Goal: Transaction & Acquisition: Purchase product/service

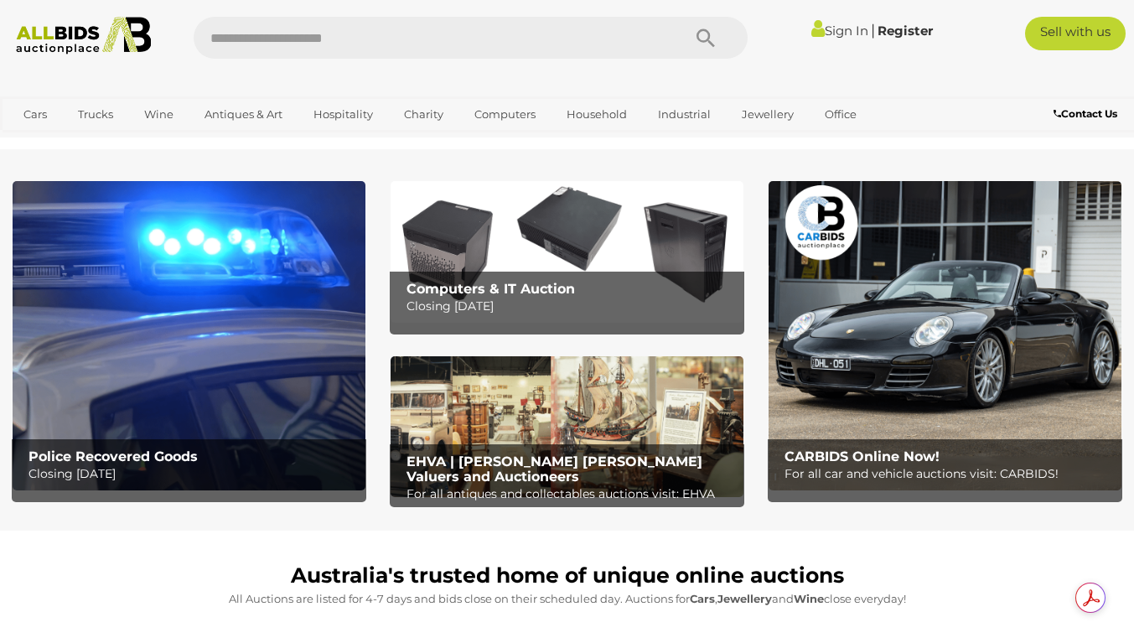
click at [214, 46] on input "text" at bounding box center [430, 38] width 472 height 42
click at [703, 39] on icon "Search" at bounding box center [706, 38] width 18 height 25
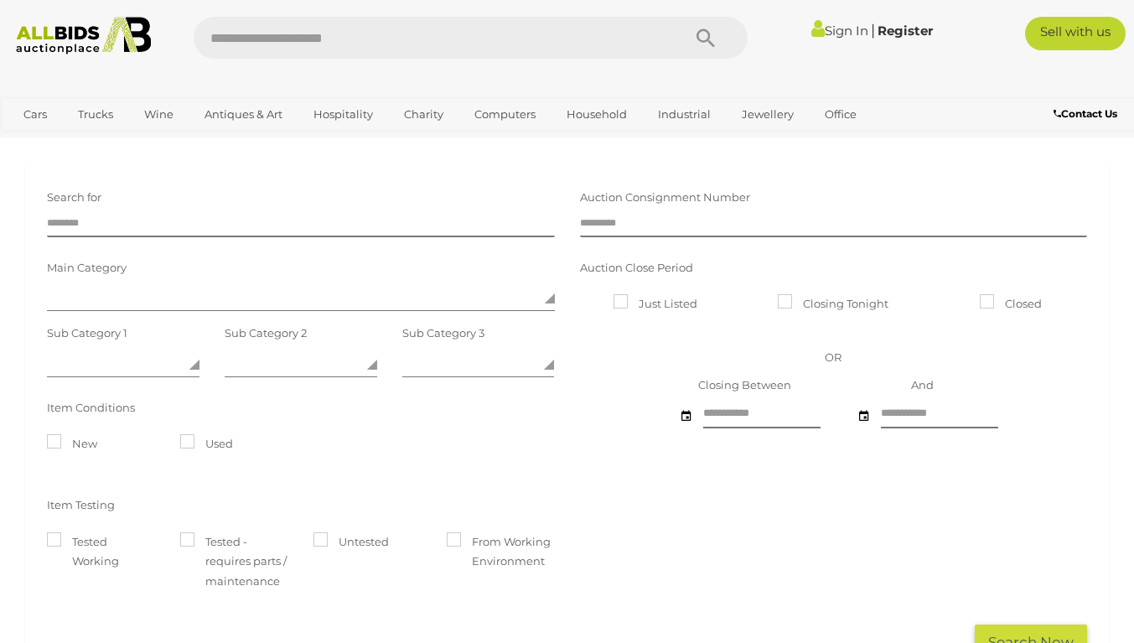
click at [472, 172] on div "**********" at bounding box center [567, 421] width 1084 height 515
click at [61, 224] on input "text" at bounding box center [301, 224] width 508 height 25
type input "*****"
click at [717, 414] on input "text" at bounding box center [761, 413] width 117 height 29
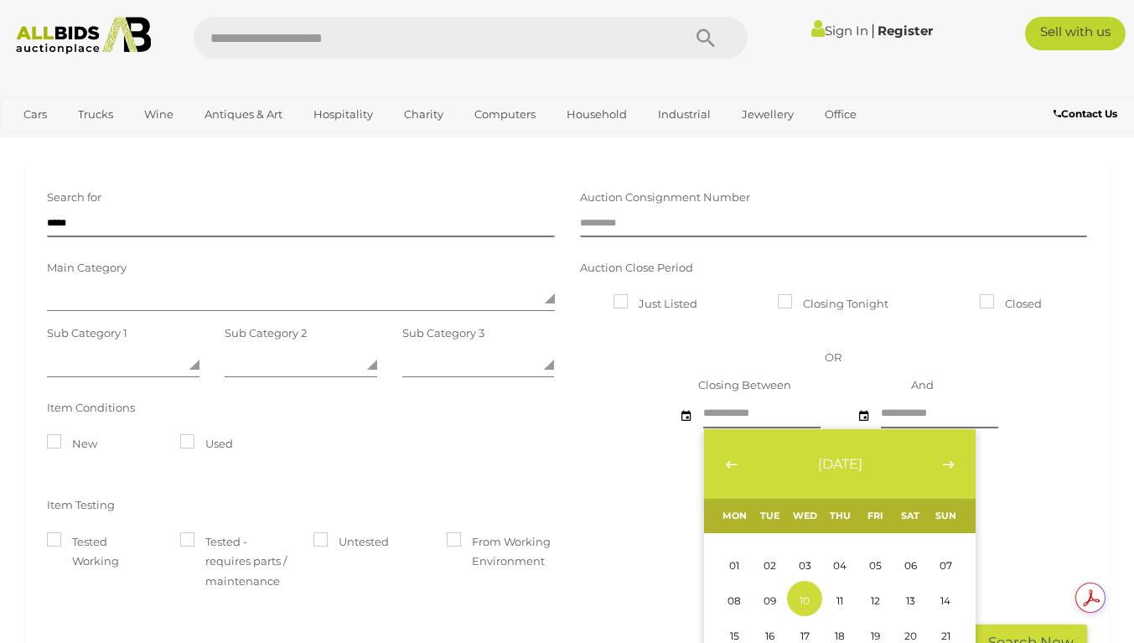
scroll to position [127, 0]
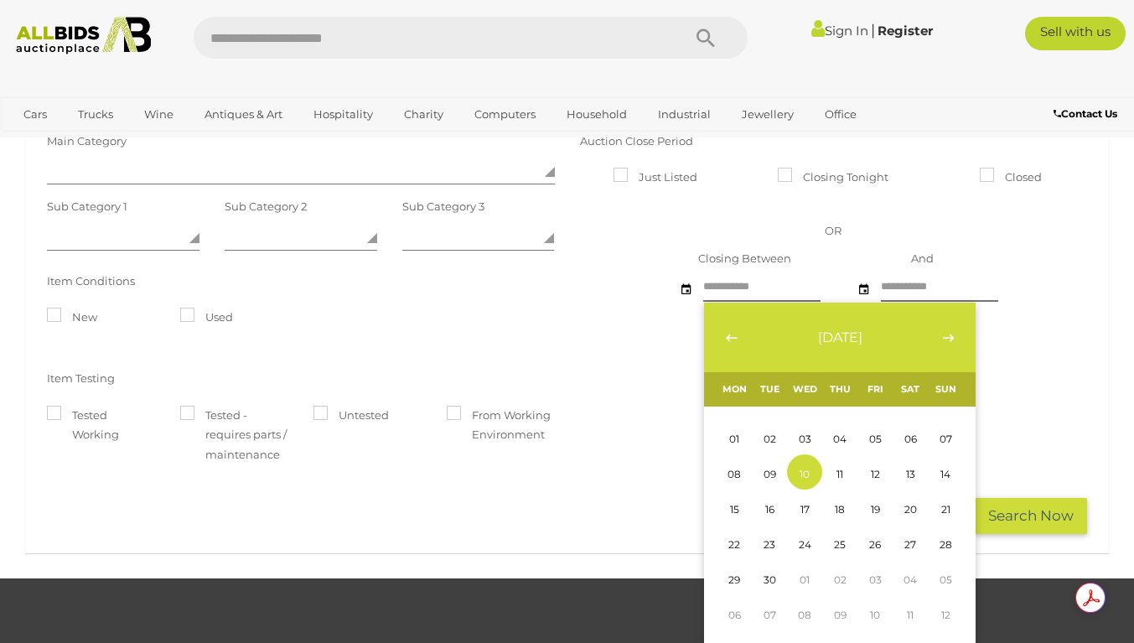
click at [803, 469] on span "10" at bounding box center [805, 474] width 10 height 13
type input "**********"
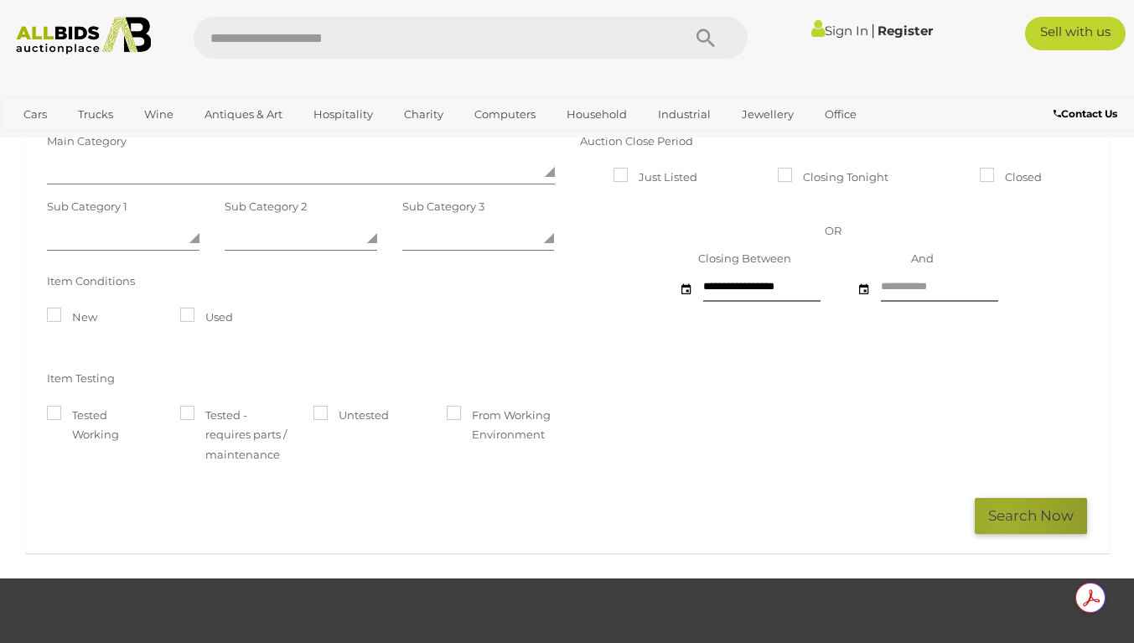
click at [1003, 517] on button "Search Now" at bounding box center [1031, 516] width 112 height 36
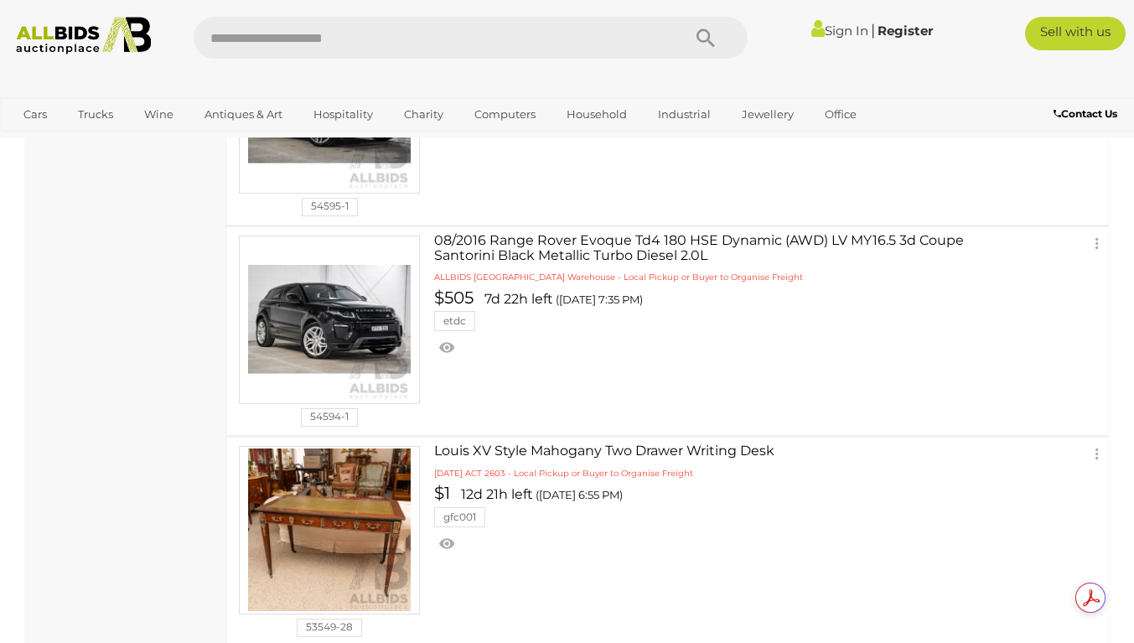
scroll to position [3244, 0]
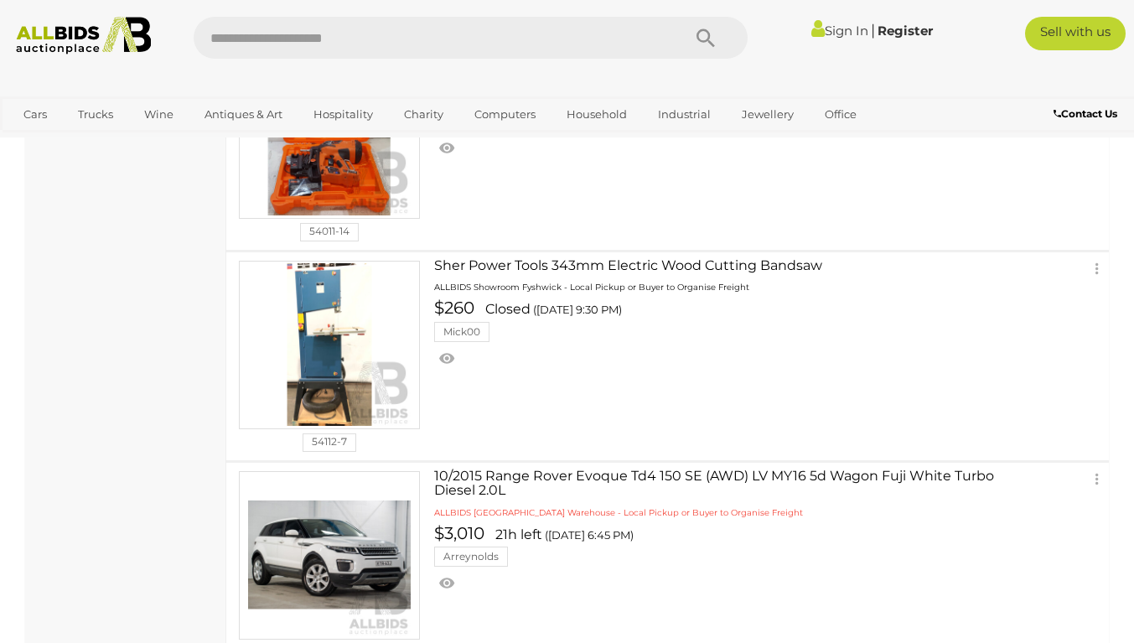
scroll to position [2288, 0]
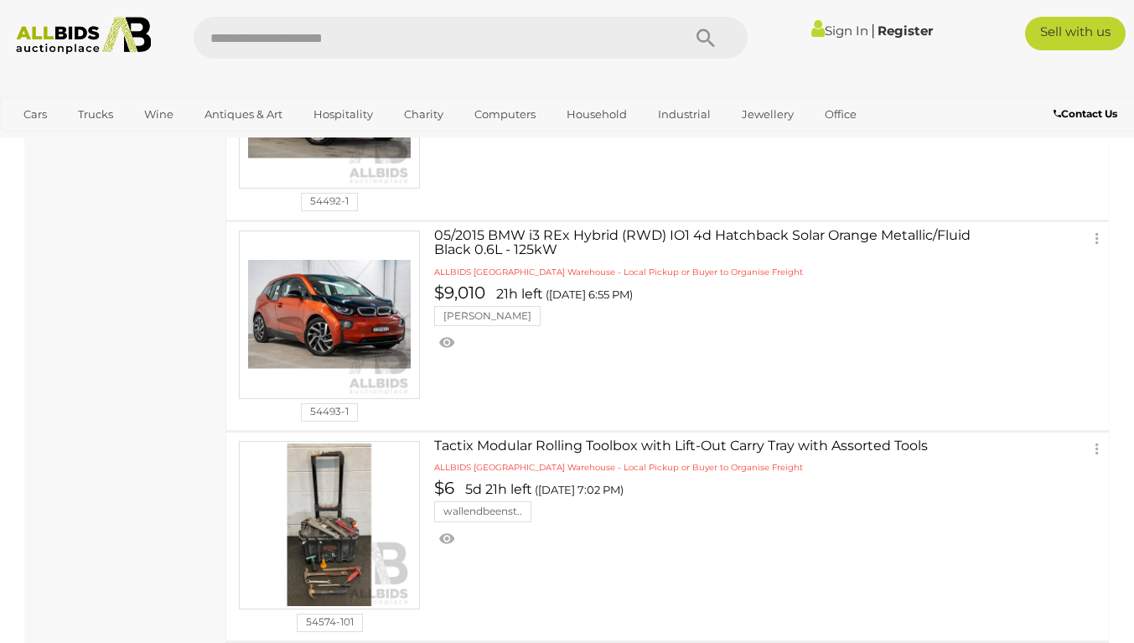
click at [912, 427] on td "05/2015 BMW i3 REx Hybrid (RWD) IO1 4d Hatchback Solar Orange Metallic/Fluid Bl…" at bounding box center [778, 326] width 662 height 208
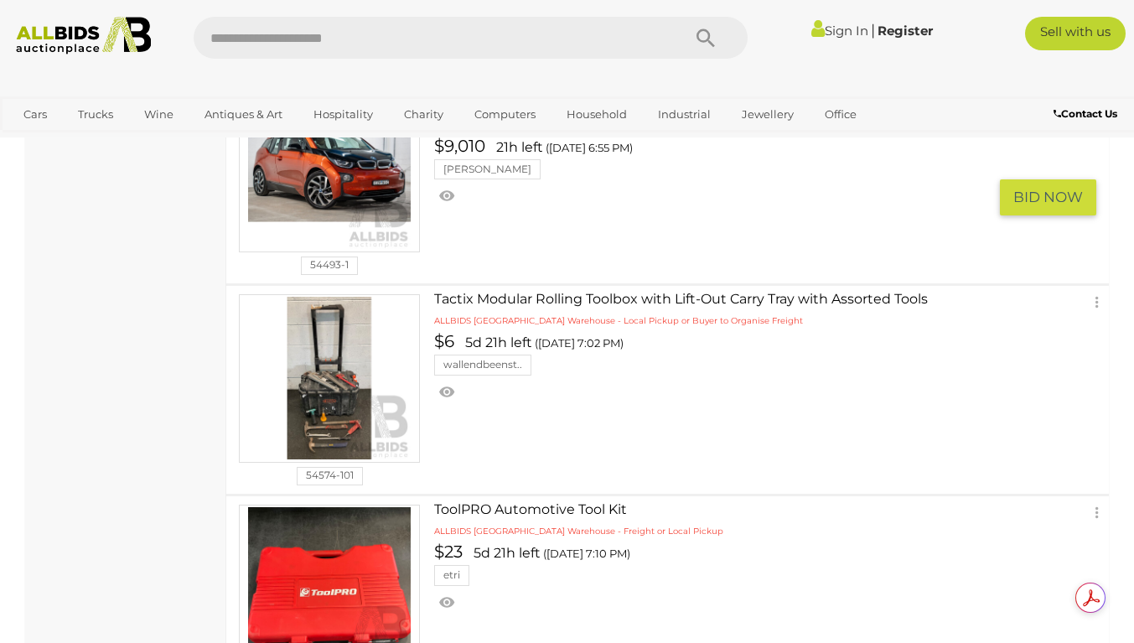
scroll to position [2872, 0]
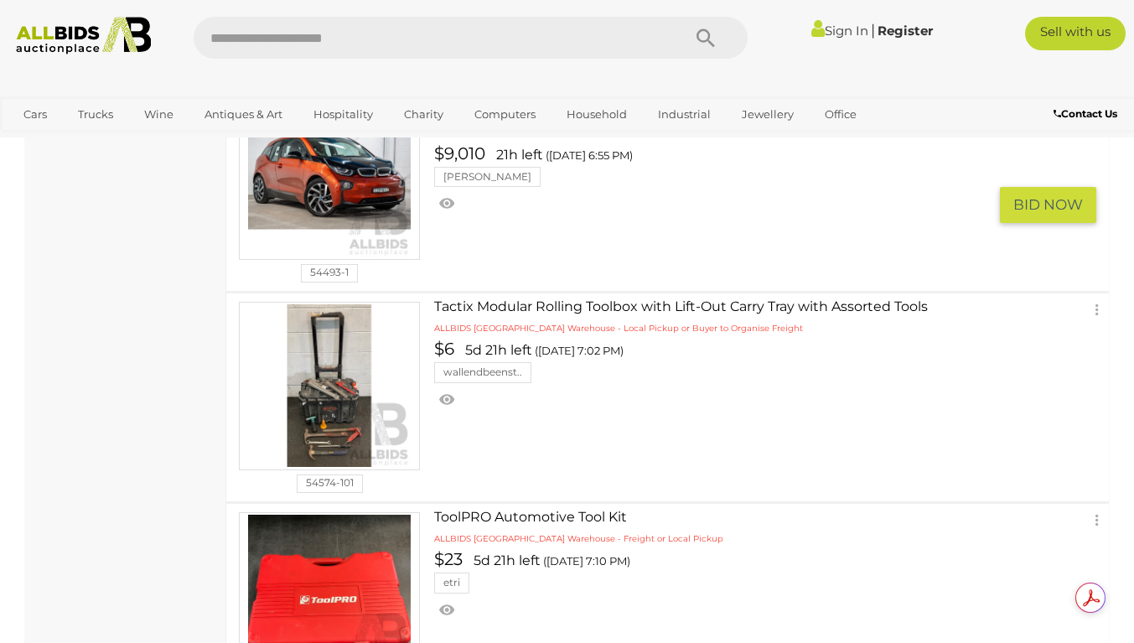
click at [906, 495] on td "Tactix Modular Rolling Toolbox with Lift-Out Carry Tray with Assorted Tools ALL…" at bounding box center [778, 397] width 662 height 208
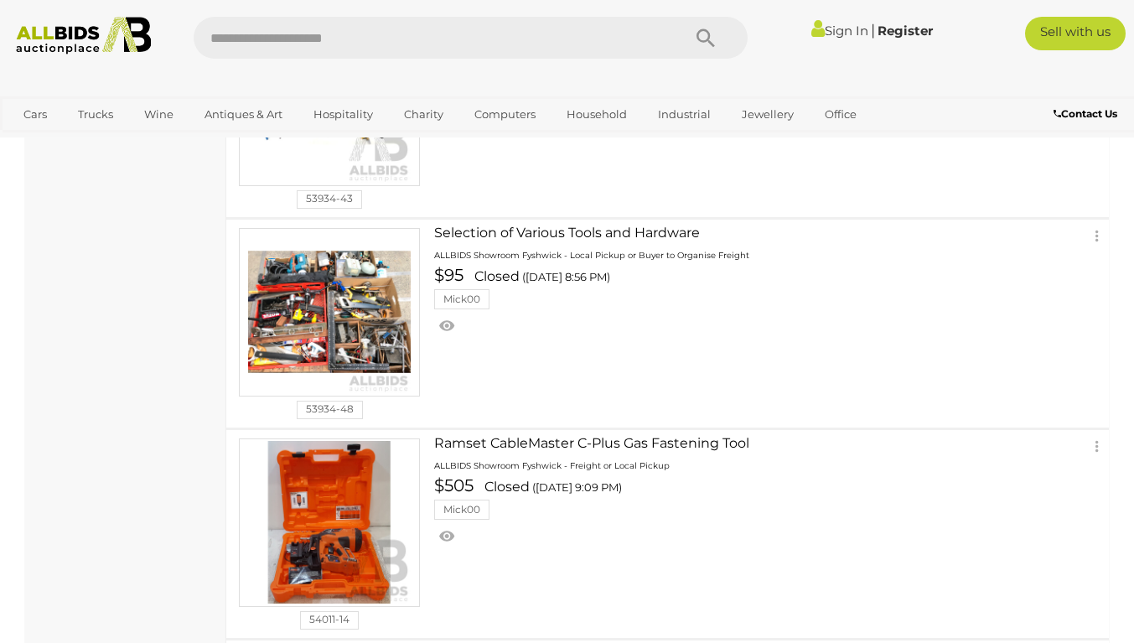
scroll to position [1893, 0]
click at [387, 33] on input "text" at bounding box center [430, 38] width 472 height 42
